Goal: Purchase product/service

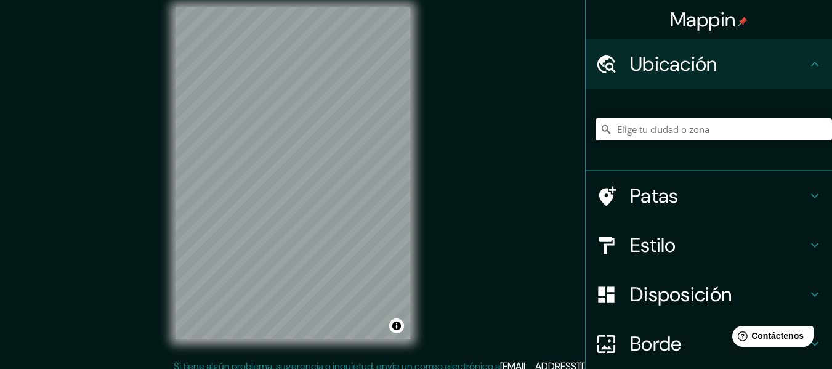
scroll to position [22, 0]
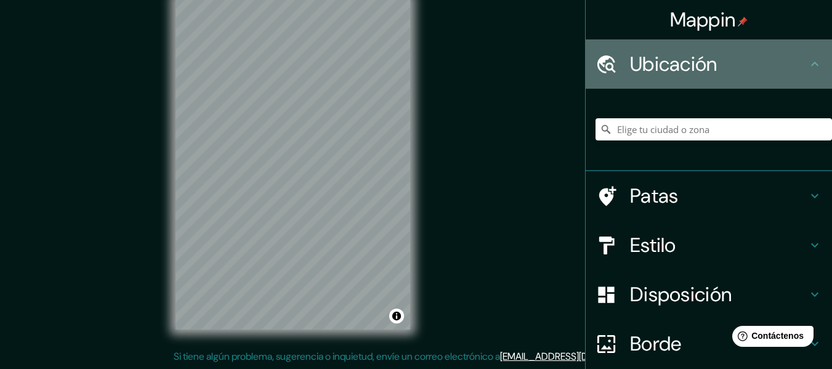
click at [793, 57] on h4 "Ubicación" at bounding box center [718, 64] width 177 height 25
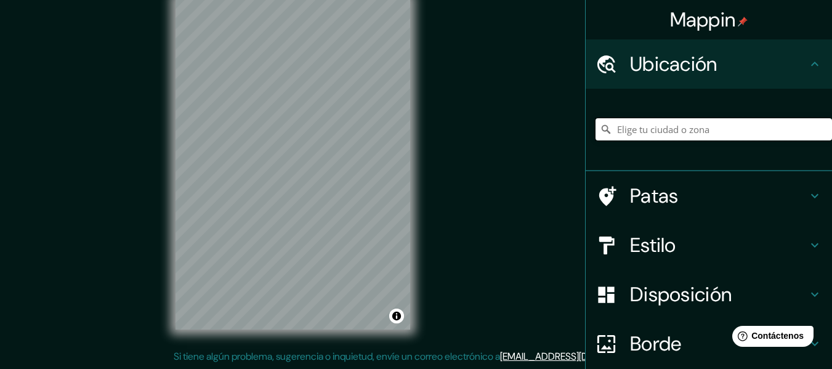
click at [747, 129] on input "Elige tu ciudad o zona" at bounding box center [714, 129] width 237 height 22
type input "Piura, [GEOGRAPHIC_DATA], [GEOGRAPHIC_DATA]"
click at [716, 240] on h4 "Estilo" at bounding box center [718, 245] width 177 height 25
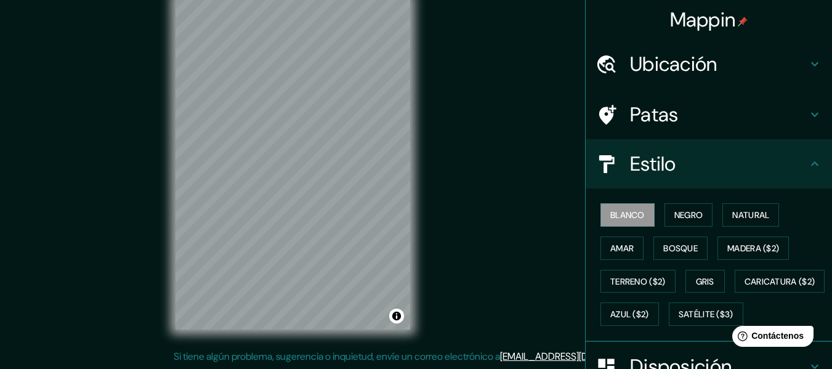
click at [682, 227] on div "Blanco Negro Natural Amar Bosque Madera ($2) Terreno ($2) Gris Caricatura ($2) …" at bounding box center [714, 264] width 237 height 132
click at [674, 220] on font "Negro" at bounding box center [688, 214] width 29 height 11
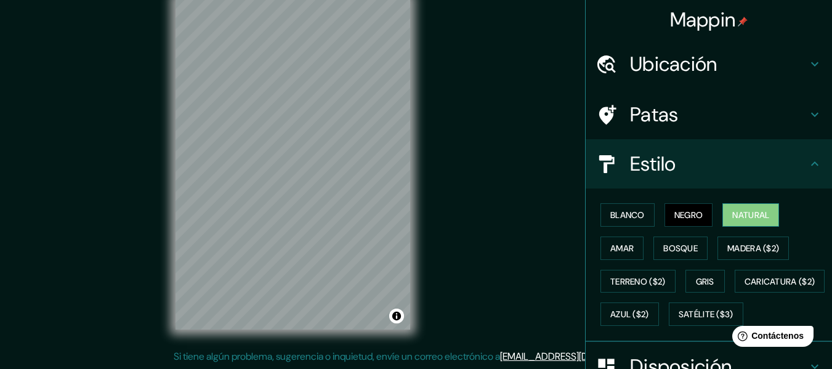
click at [734, 217] on font "Natural" at bounding box center [750, 214] width 37 height 11
click at [654, 260] on div "Blanco Negro Natural Amar Bosque Madera ($2) Terreno ($2) Gris Caricatura ($2) …" at bounding box center [714, 264] width 237 height 132
click at [632, 253] on button "Amar" at bounding box center [622, 248] width 43 height 23
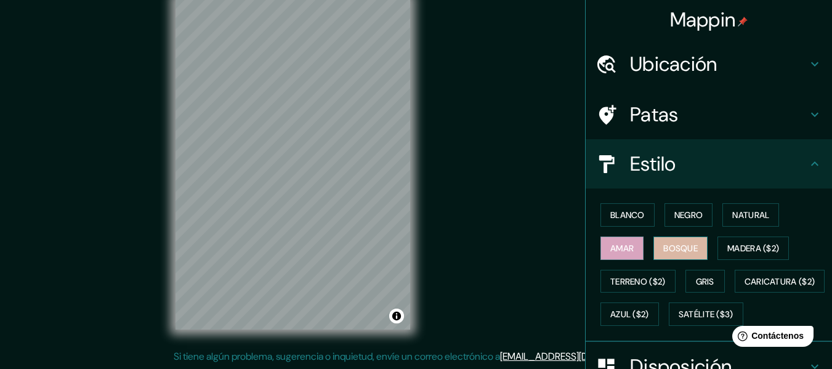
click at [663, 249] on font "Bosque" at bounding box center [680, 248] width 34 height 11
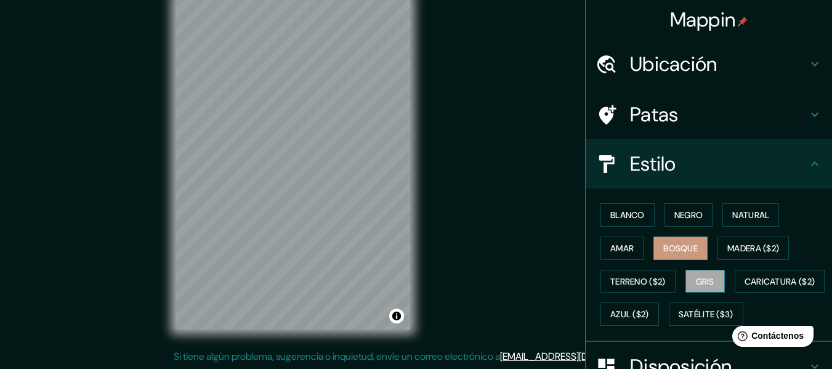
click at [705, 279] on font "Gris" at bounding box center [705, 281] width 18 height 11
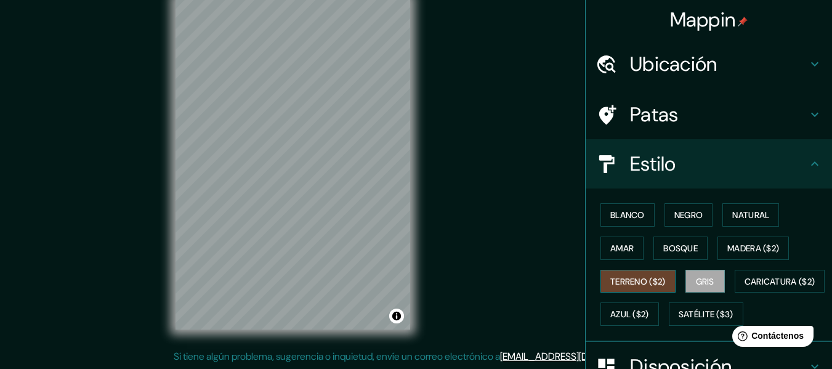
click at [649, 283] on font "Terreno ($2)" at bounding box center [637, 281] width 55 height 11
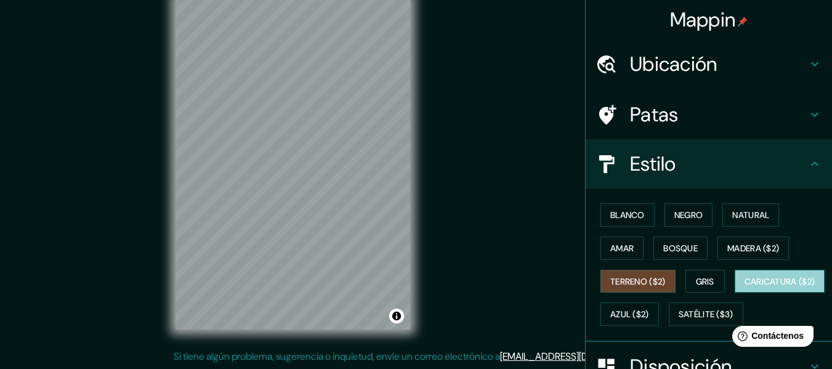
click at [745, 287] on font "Caricatura ($2)" at bounding box center [780, 281] width 71 height 11
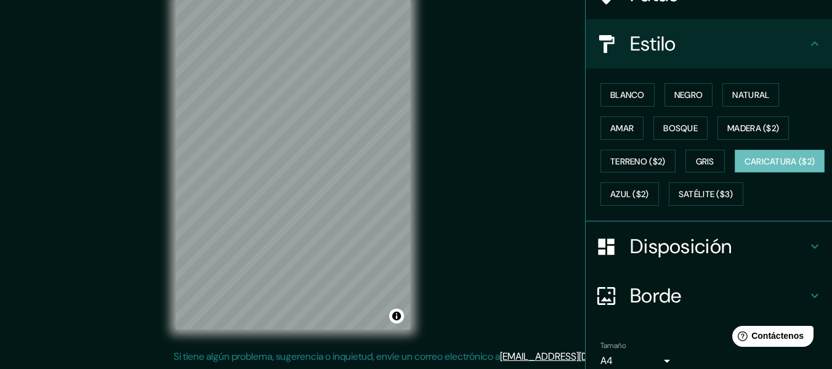
scroll to position [123, 0]
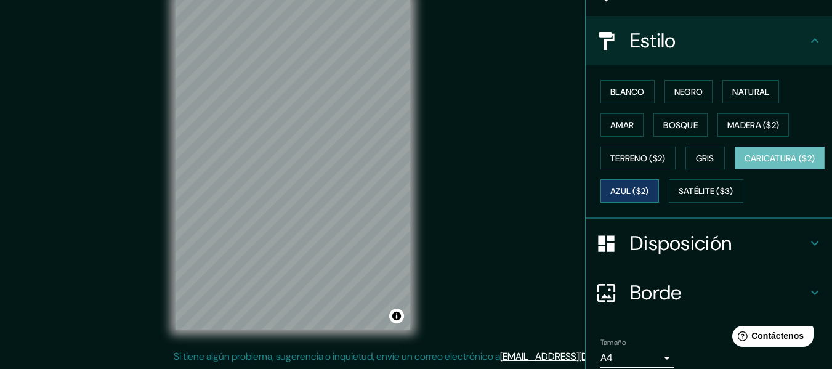
click at [649, 193] on font "Azul ($2)" at bounding box center [629, 191] width 39 height 11
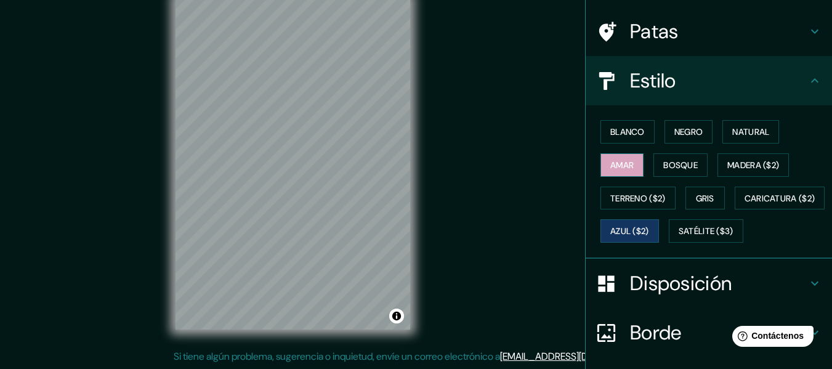
scroll to position [62, 0]
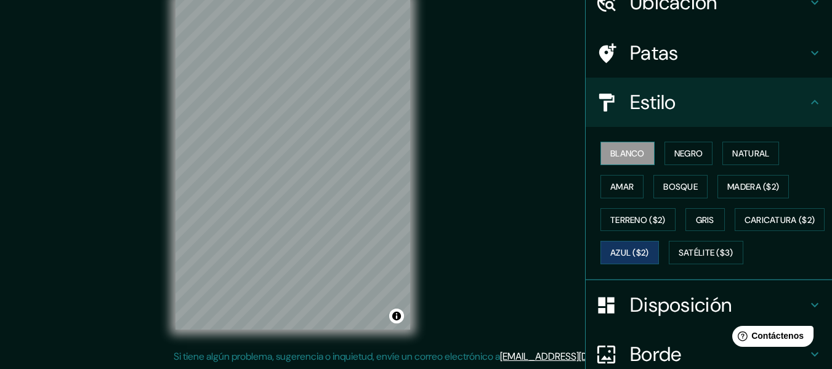
drag, startPoint x: 621, startPoint y: 149, endPoint x: 620, endPoint y: 155, distance: 6.3
click at [621, 152] on font "Blanco" at bounding box center [627, 153] width 34 height 11
click at [702, 94] on h4 "Estilo" at bounding box center [718, 102] width 177 height 25
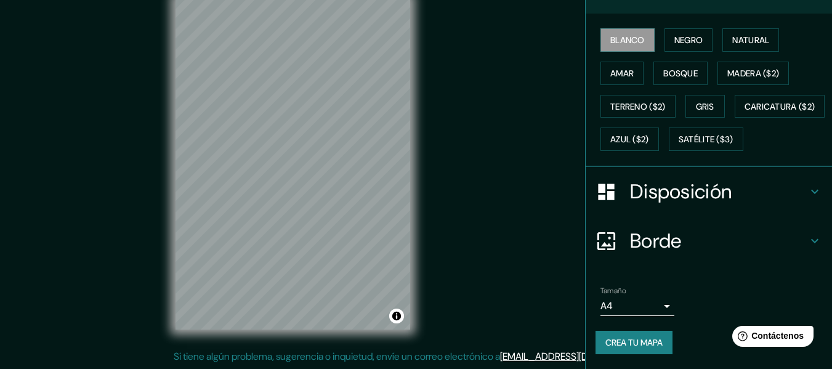
click at [697, 205] on font "Disposición" at bounding box center [681, 192] width 102 height 26
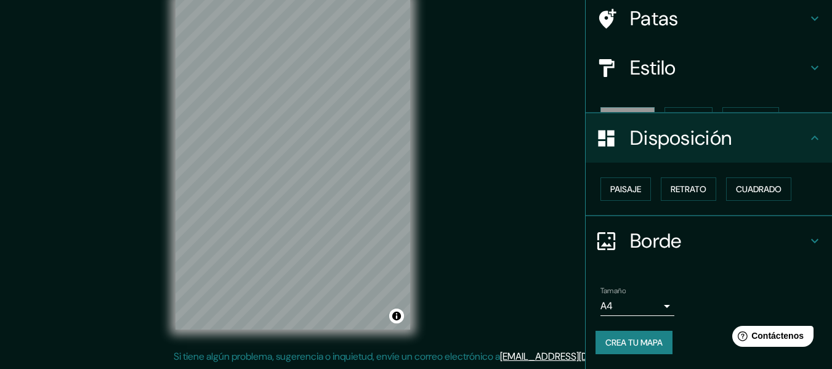
scroll to position [75, 0]
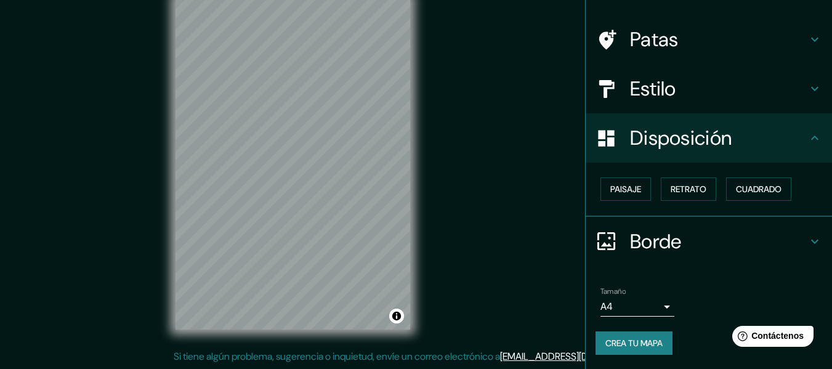
click at [657, 174] on div "Paisaje Retrato Cuadrado" at bounding box center [714, 188] width 237 height 33
click at [625, 189] on font "Paisaje" at bounding box center [625, 189] width 31 height 11
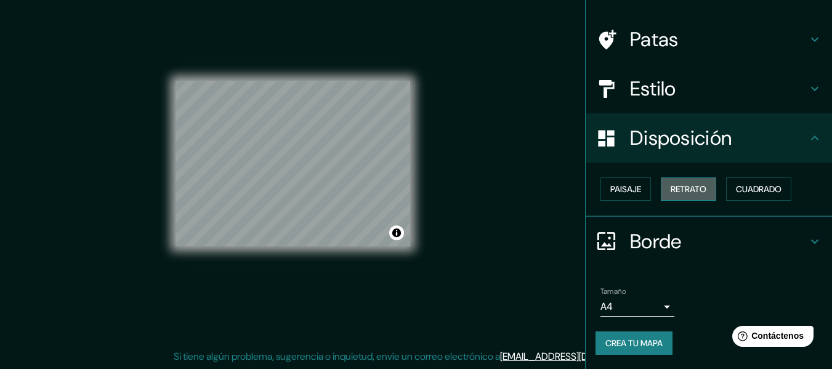
click at [671, 190] on font "Retrato" at bounding box center [689, 189] width 36 height 11
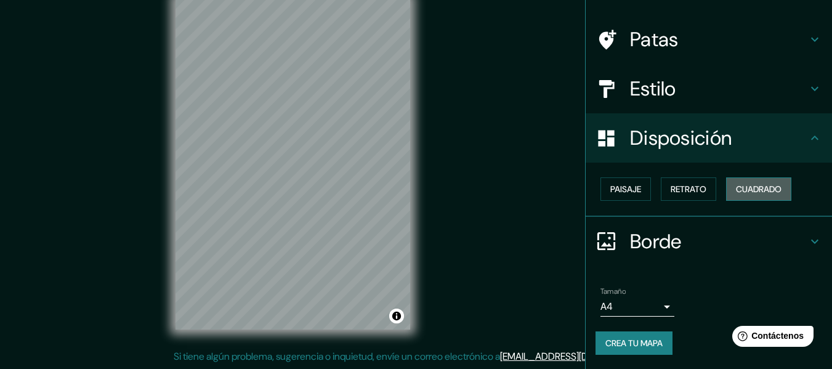
click at [736, 187] on font "Cuadrado" at bounding box center [759, 189] width 46 height 11
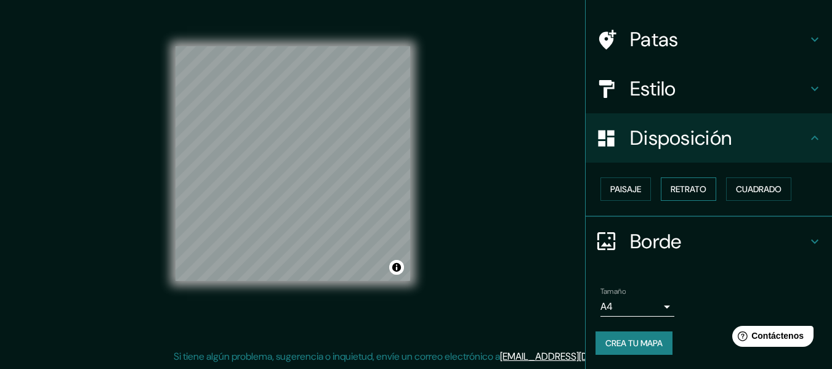
click at [708, 190] on button "Retrato" at bounding box center [688, 188] width 55 height 23
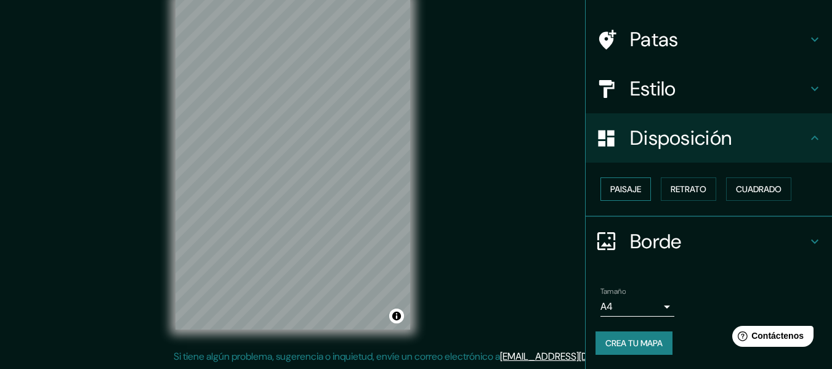
click at [623, 186] on font "Paisaje" at bounding box center [625, 189] width 31 height 11
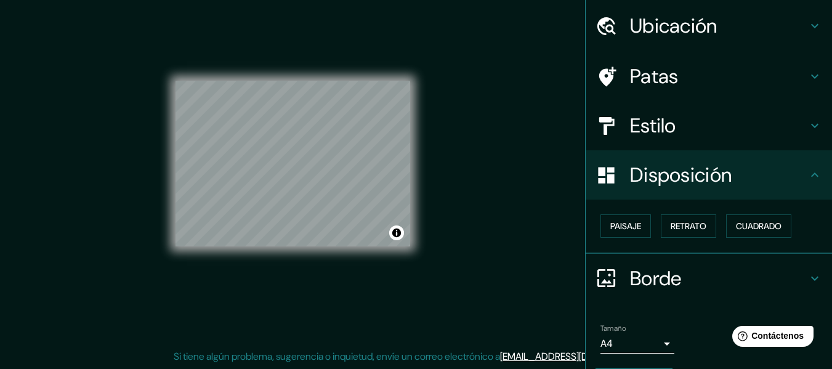
scroll to position [0, 0]
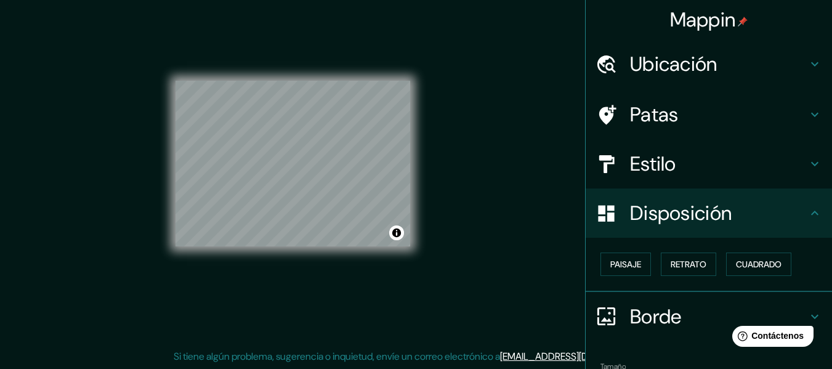
click at [687, 277] on div "Paisaje Retrato Cuadrado" at bounding box center [714, 264] width 237 height 33
click at [687, 271] on font "Retrato" at bounding box center [689, 264] width 36 height 16
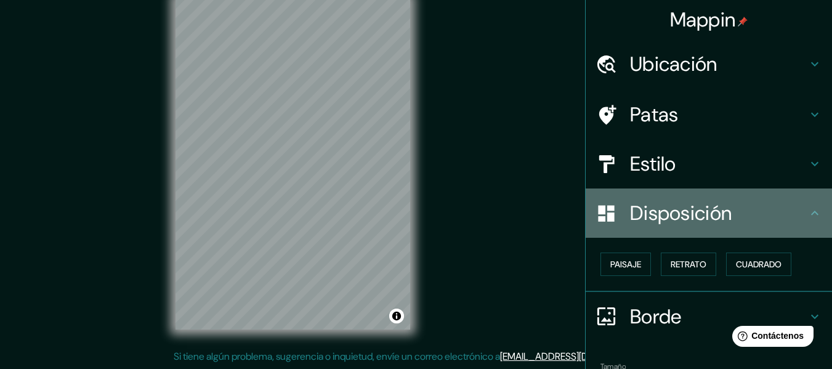
click at [737, 222] on h4 "Disposición" at bounding box center [718, 213] width 177 height 25
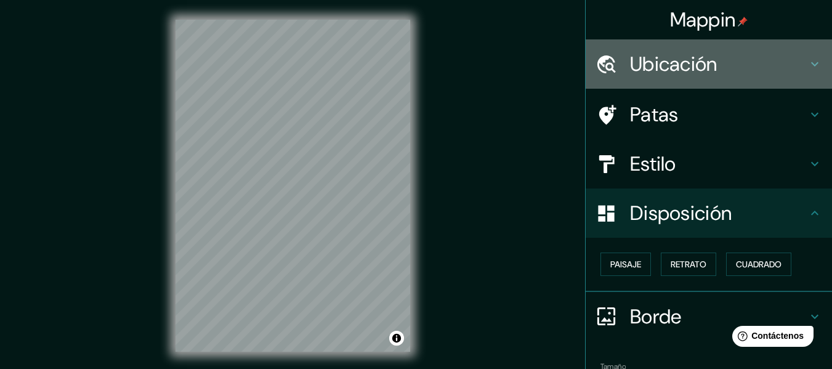
click at [745, 71] on h4 "Ubicación" at bounding box center [718, 64] width 177 height 25
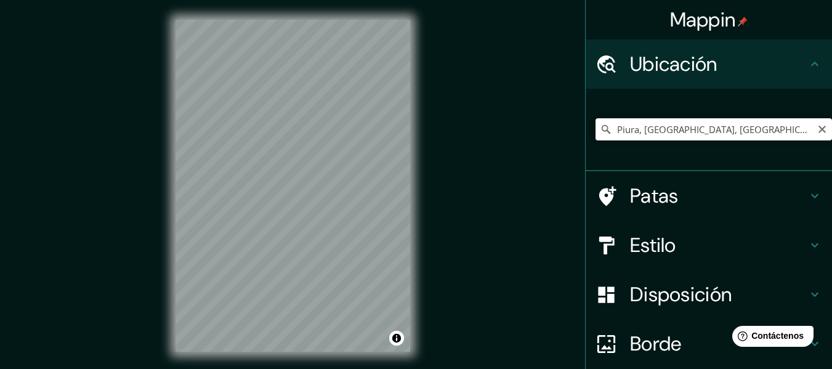
drag, startPoint x: 684, startPoint y: 135, endPoint x: 662, endPoint y: 129, distance: 22.9
click at [684, 135] on input "Piura, [GEOGRAPHIC_DATA], [GEOGRAPHIC_DATA]" at bounding box center [714, 129] width 237 height 22
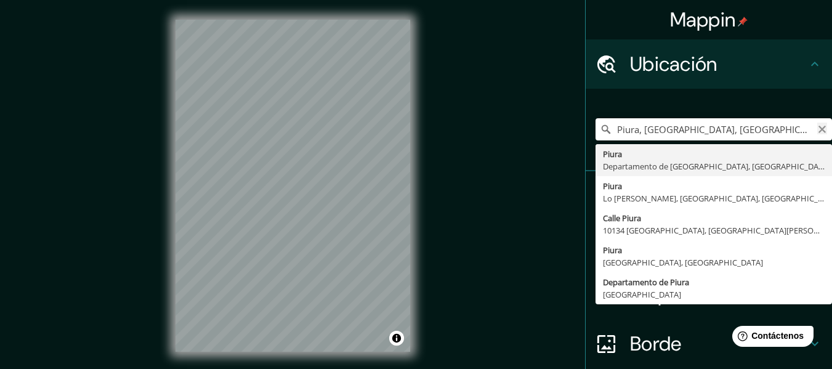
click at [817, 130] on icon "Claro" at bounding box center [822, 129] width 10 height 10
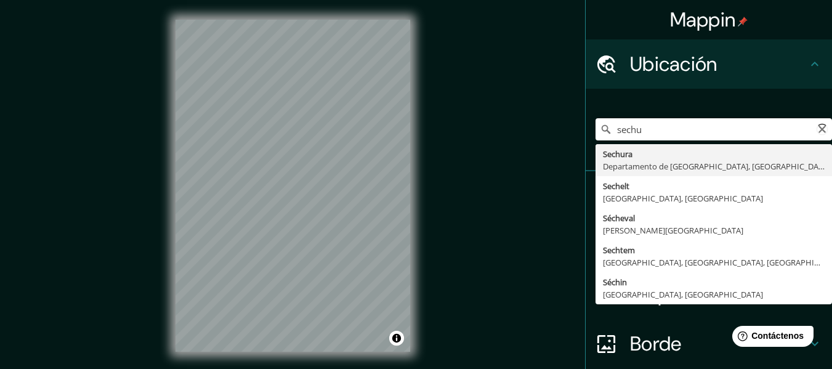
type input "Sechura, [GEOGRAPHIC_DATA], [GEOGRAPHIC_DATA]"
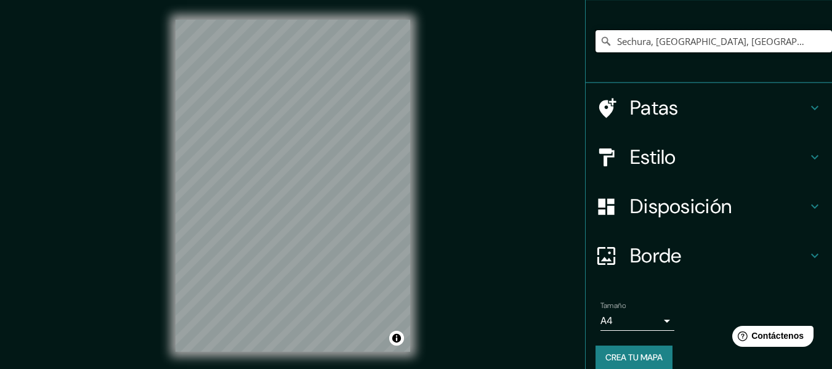
scroll to position [103, 0]
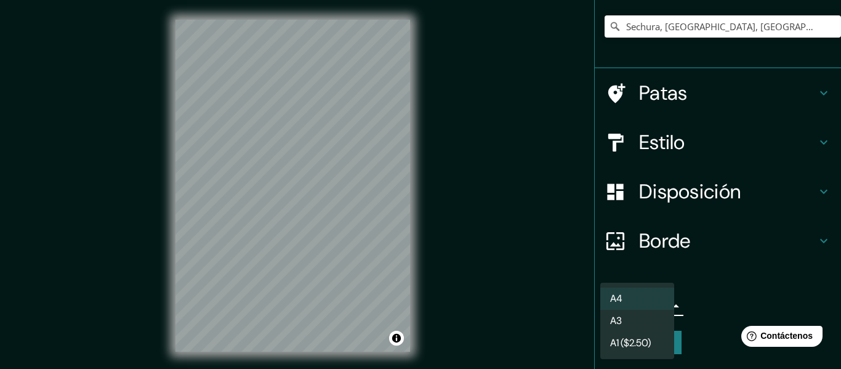
click at [642, 300] on body "Mappin Ubicación Sechura, [GEOGRAPHIC_DATA], [GEOGRAPHIC_DATA] Patas Estilo Dis…" at bounding box center [420, 184] width 841 height 369
click at [710, 317] on div at bounding box center [420, 184] width 841 height 369
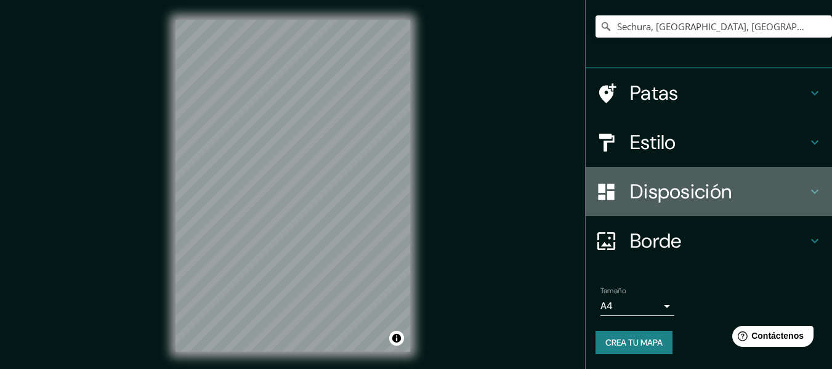
click at [659, 212] on div "Disposición" at bounding box center [709, 191] width 246 height 49
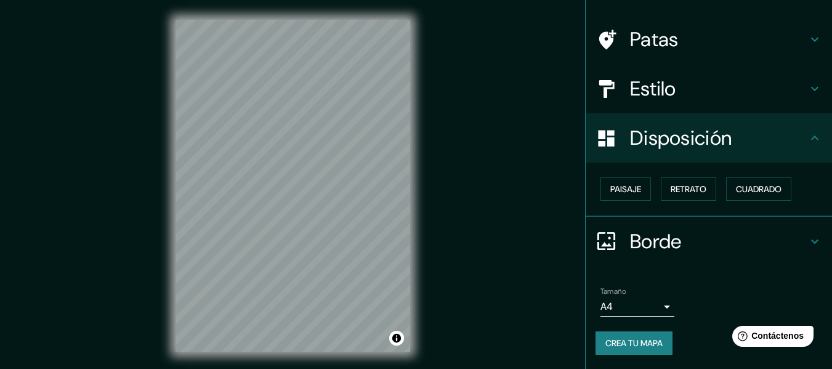
scroll to position [75, 0]
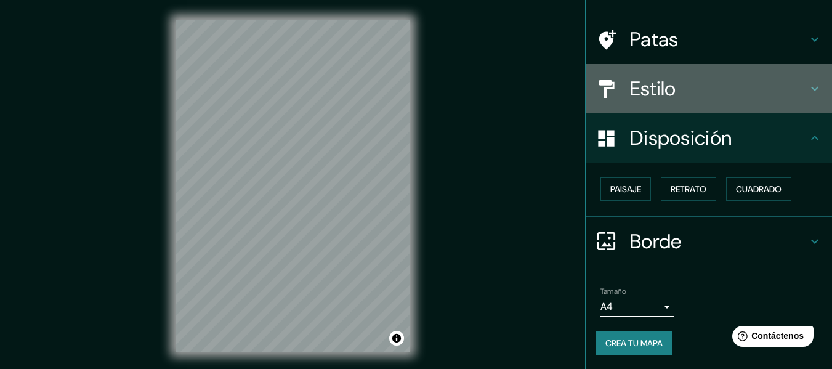
click at [696, 90] on h4 "Estilo" at bounding box center [718, 88] width 177 height 25
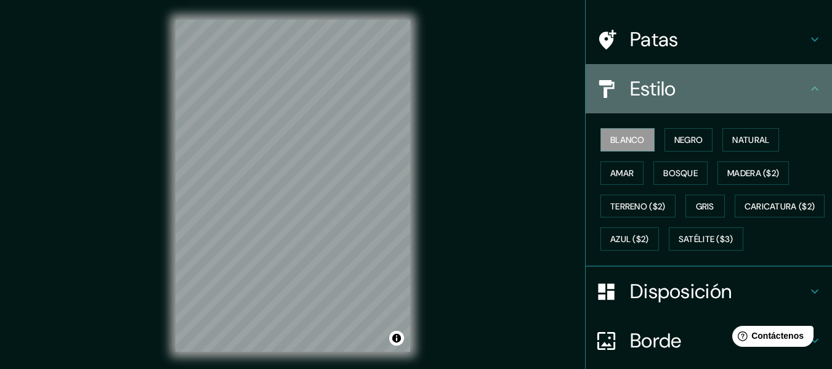
click at [701, 92] on h4 "Estilo" at bounding box center [718, 88] width 177 height 25
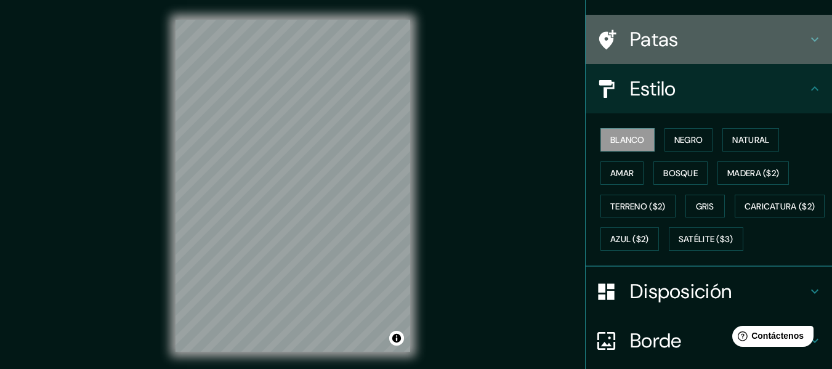
click at [712, 54] on div "Patas" at bounding box center [709, 39] width 246 height 49
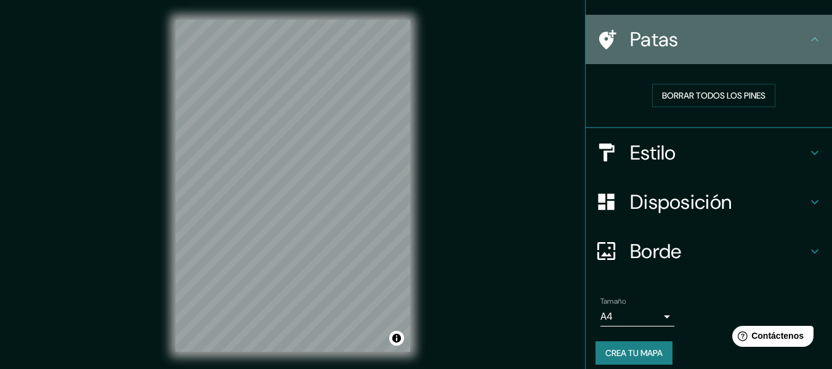
click at [719, 57] on div "Patas" at bounding box center [709, 39] width 246 height 49
click at [674, 46] on h4 "Patas" at bounding box center [718, 39] width 177 height 25
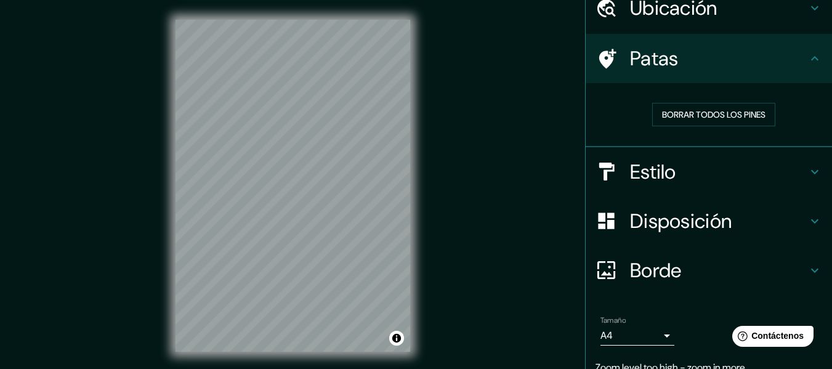
scroll to position [110, 0]
